Goal: Task Accomplishment & Management: Use online tool/utility

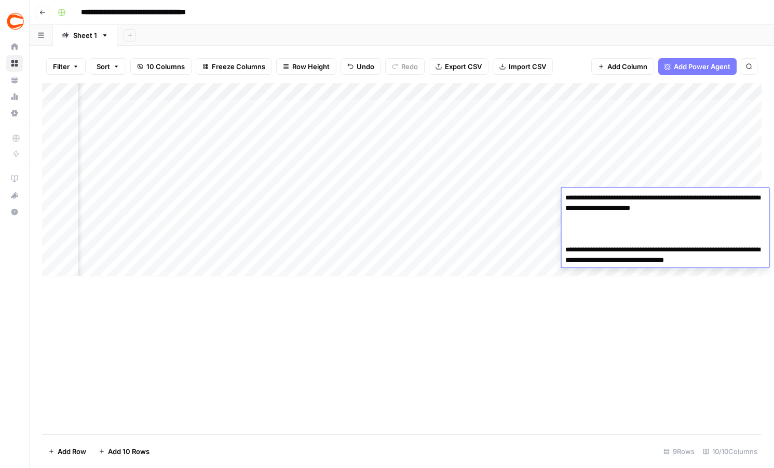
scroll to position [0, 309]
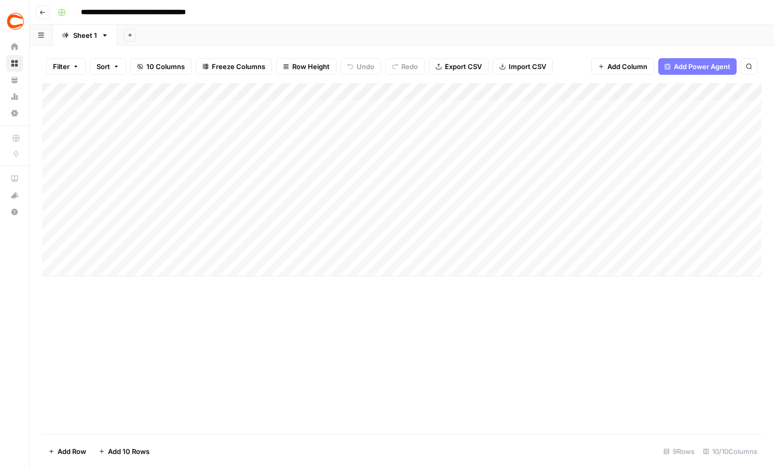
click at [130, 108] on div "Add Column" at bounding box center [401, 179] width 719 height 193
drag, startPoint x: 130, startPoint y: 108, endPoint x: 583, endPoint y: 194, distance: 461.1
click at [583, 194] on div "Add Column" at bounding box center [401, 179] width 719 height 193
drag, startPoint x: 470, startPoint y: 106, endPoint x: 722, endPoint y: 199, distance: 268.1
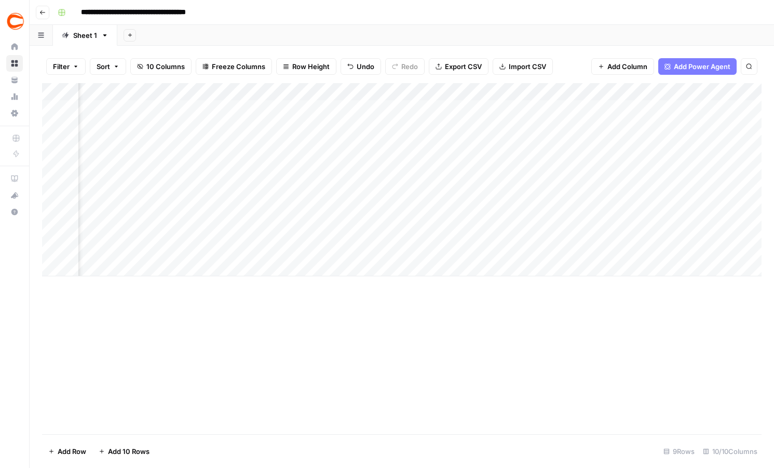
click at [722, 199] on div "Add Column" at bounding box center [401, 179] width 719 height 193
click at [140, 111] on div "Add Column" at bounding box center [401, 179] width 719 height 193
